Goal: Find specific page/section: Find specific page/section

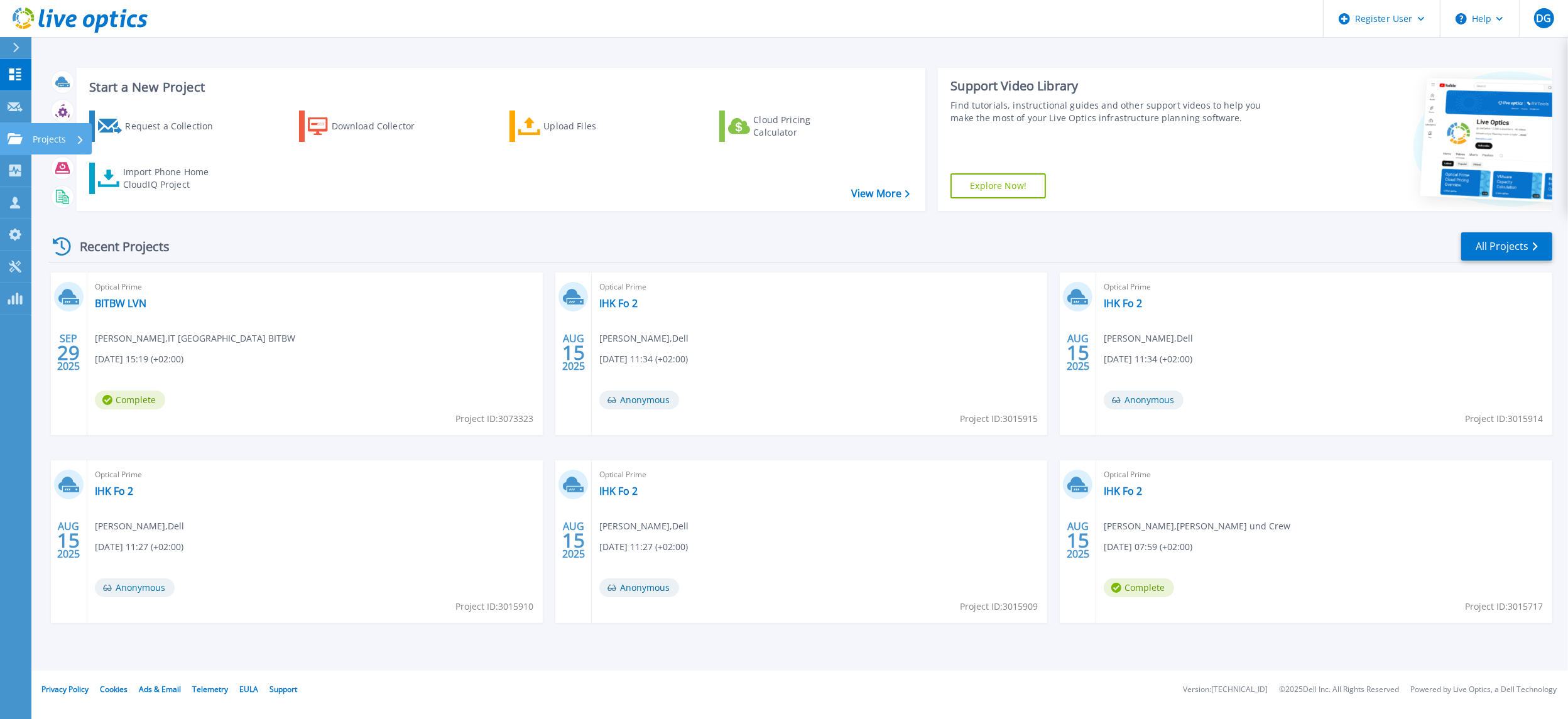
click at [24, 139] on link "Projects Projects" at bounding box center [15, 139] width 31 height 32
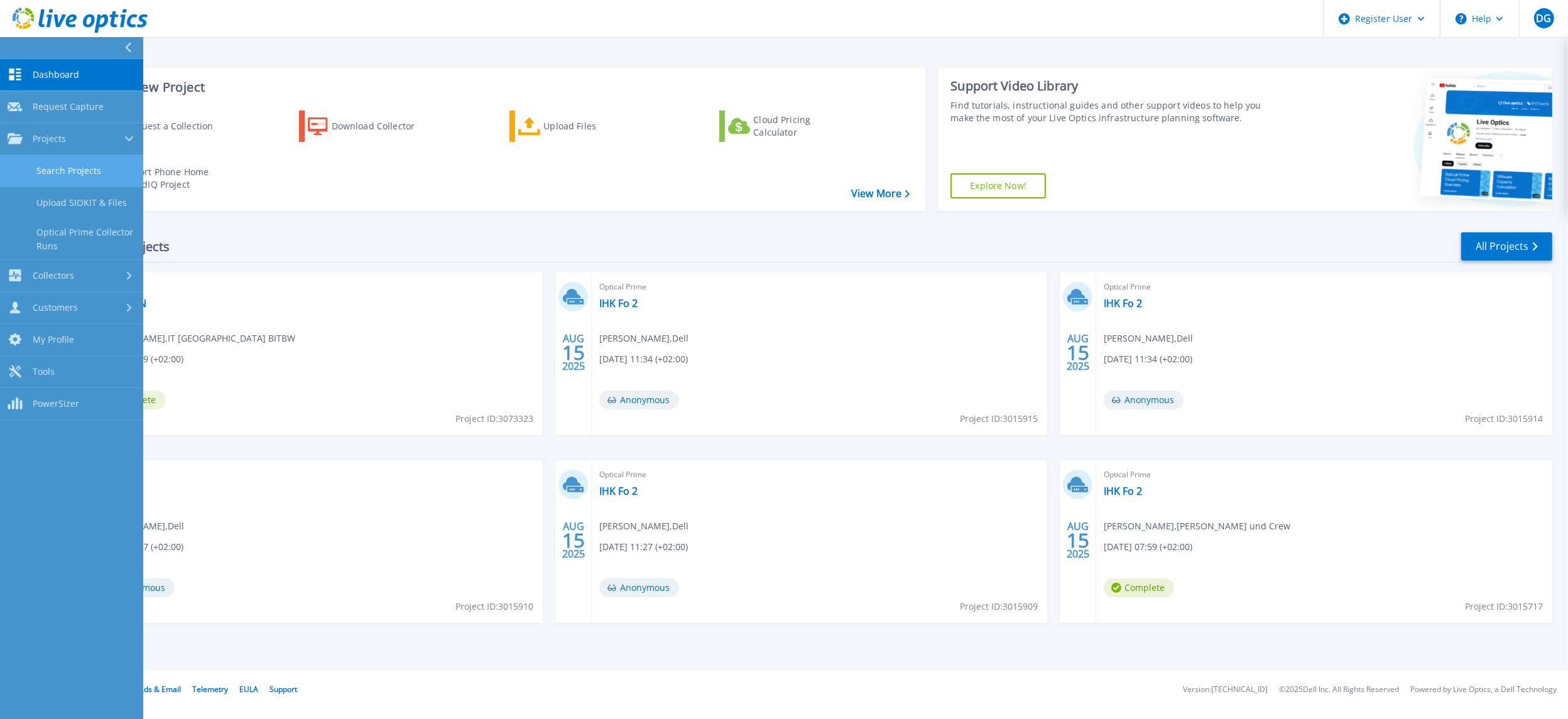
click at [64, 171] on link "Search Projects" at bounding box center [71, 171] width 143 height 32
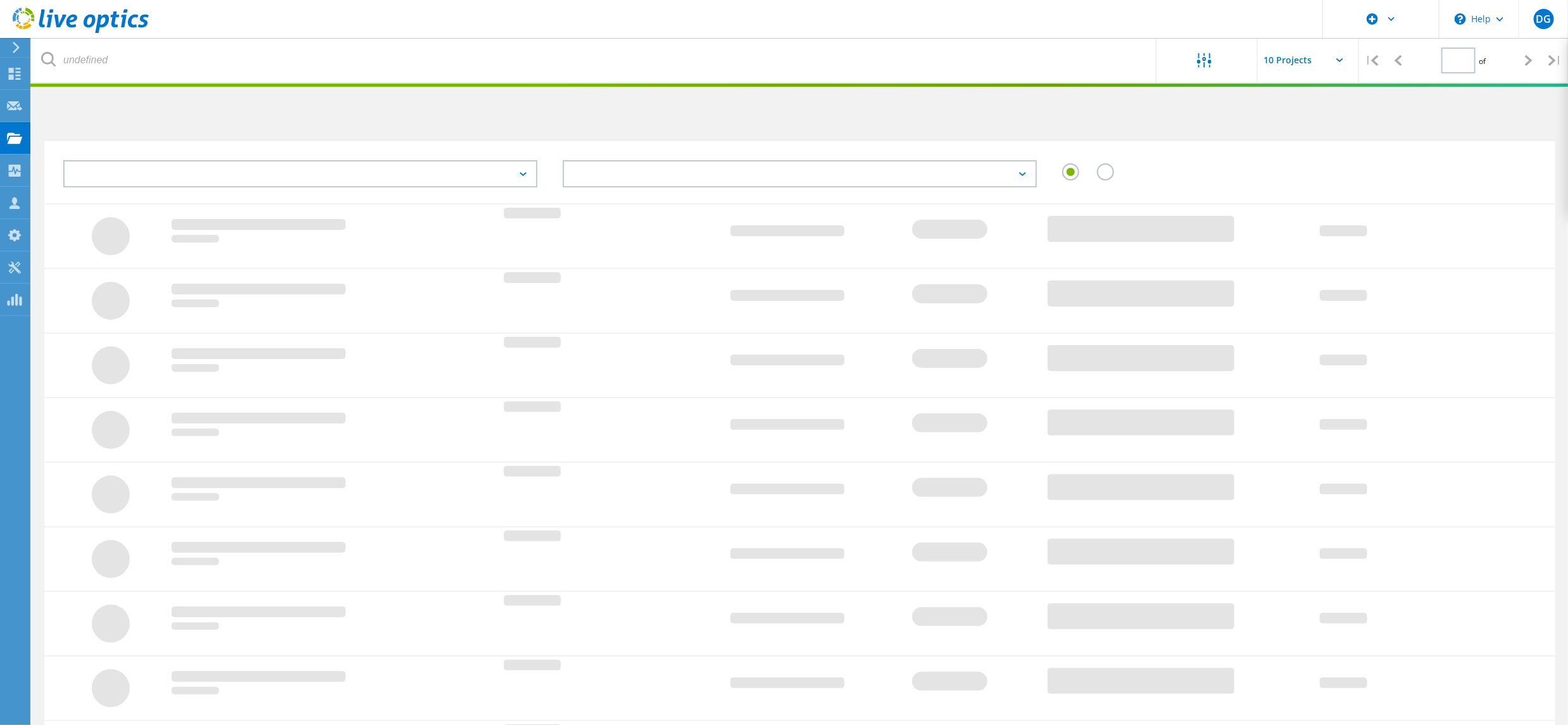
type input "1"
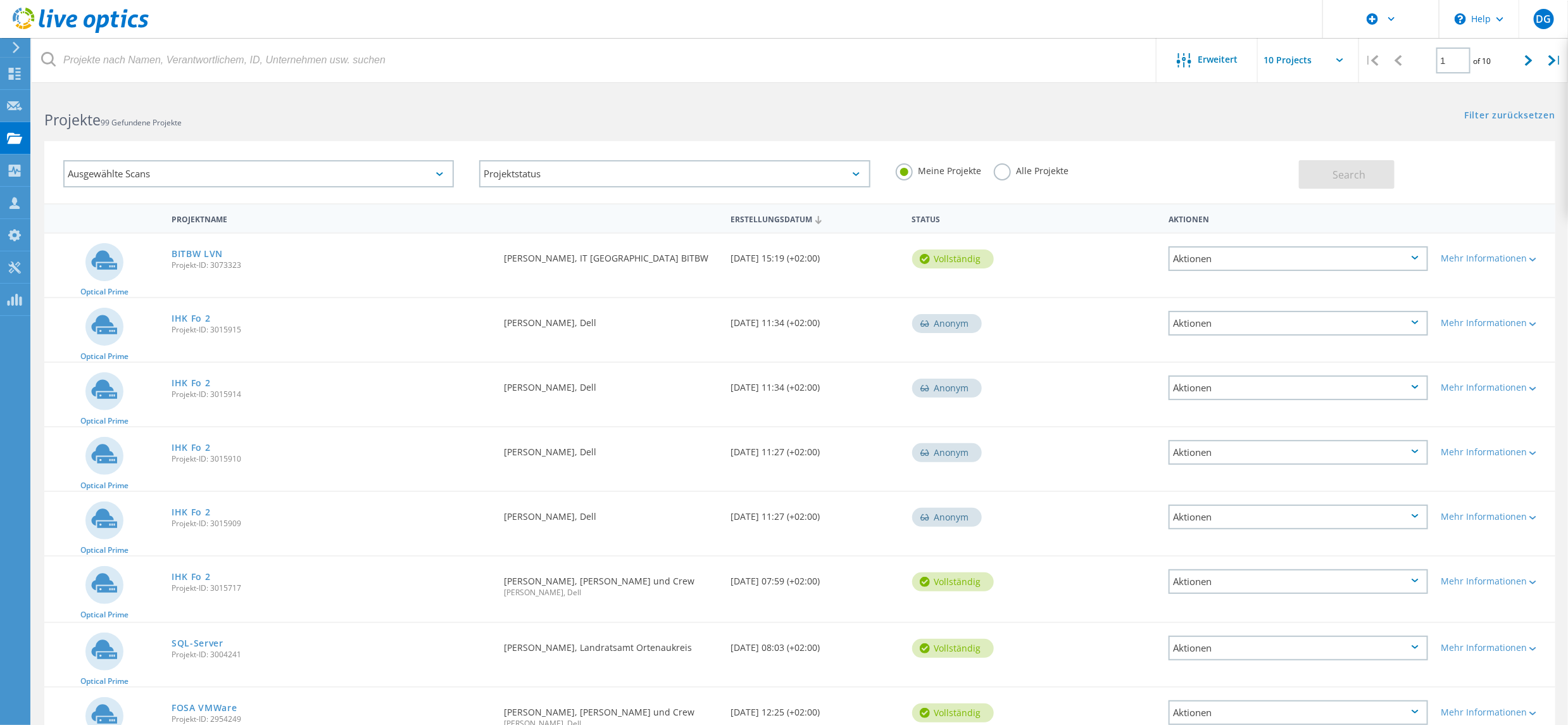
drag, startPoint x: 0, startPoint y: 0, endPoint x: 659, endPoint y: 112, distance: 668.4
click at [659, 112] on h2 "Projekte 99 Gefundene Projekte" at bounding box center [416, 120] width 742 height 21
click at [196, 255] on link "BITBW LVN" at bounding box center [197, 254] width 51 height 9
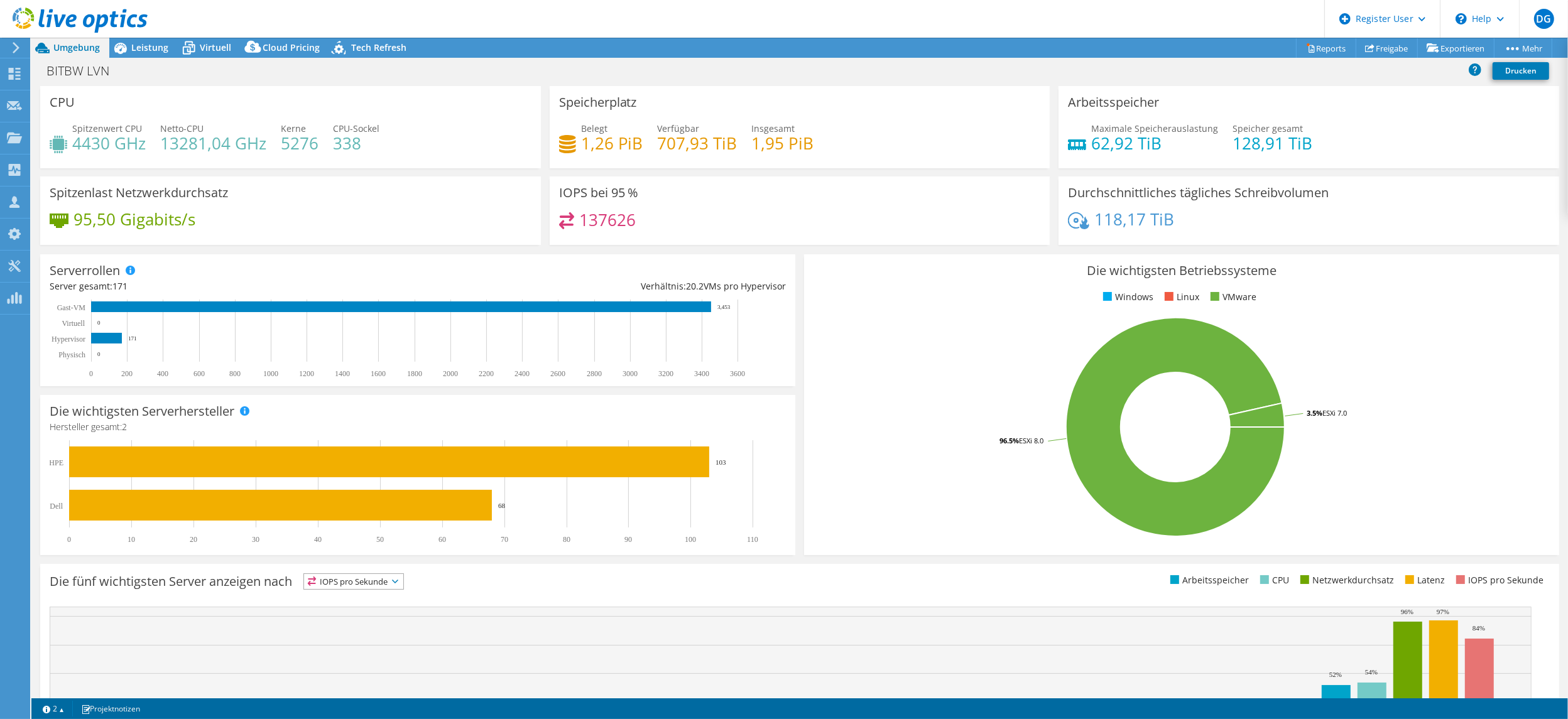
click at [900, 369] on rect at bounding box center [1175, 427] width 723 height 220
click at [133, 48] on span "Leistung" at bounding box center [150, 47] width 37 height 12
